Goal: Register for event/course

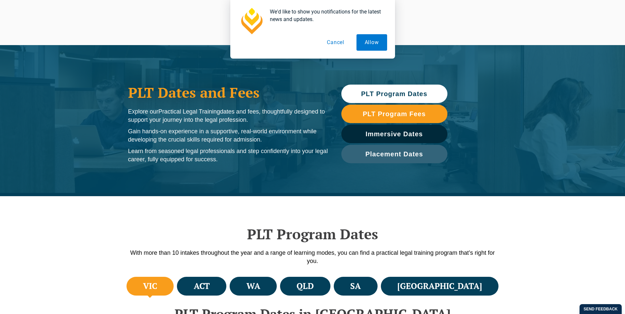
click at [164, 288] on li "VIC" at bounding box center [149, 286] width 47 height 19
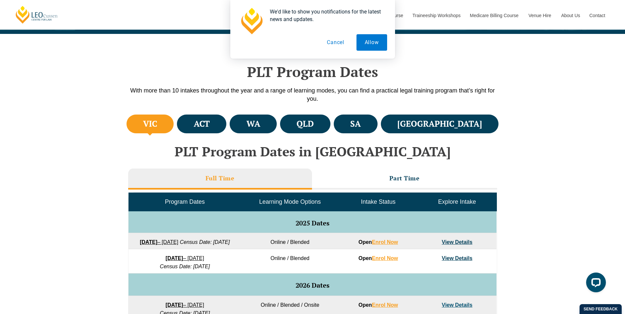
scroll to position [193, 0]
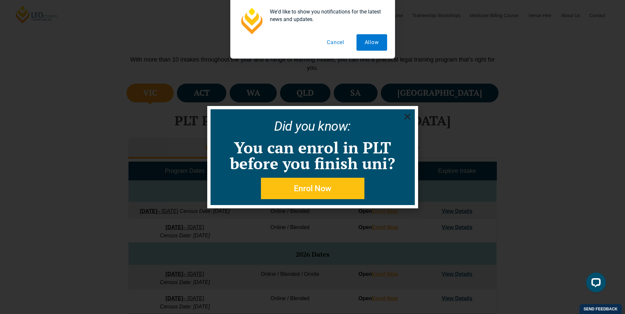
click at [408, 117] on use "Close" at bounding box center [407, 117] width 6 height 6
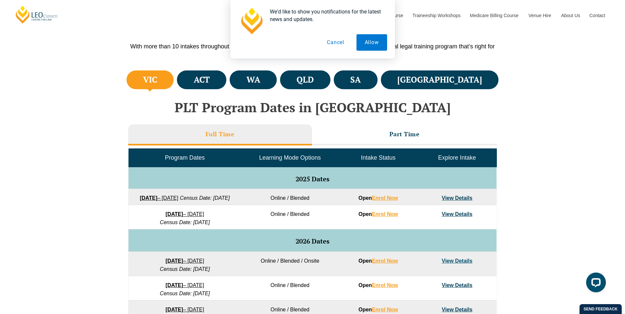
scroll to position [233, 0]
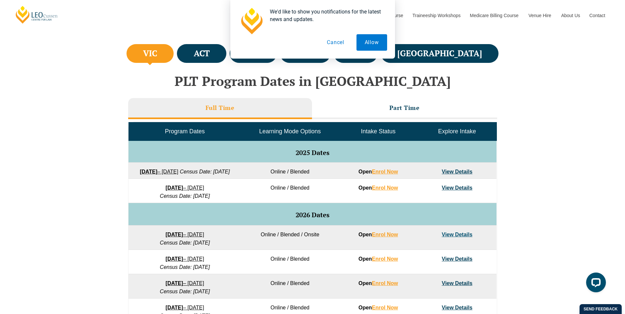
click at [452, 237] on link "View Details" at bounding box center [457, 235] width 31 height 6
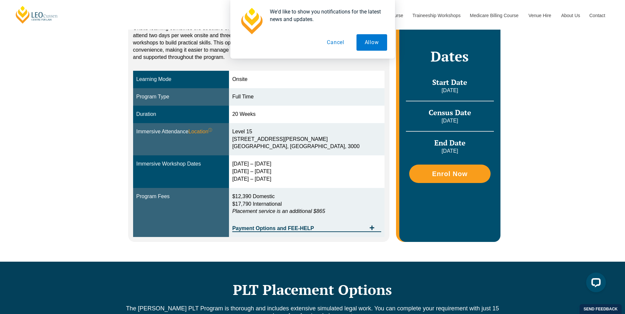
scroll to position [153, 0]
